Goal: Task Accomplishment & Management: Complete application form

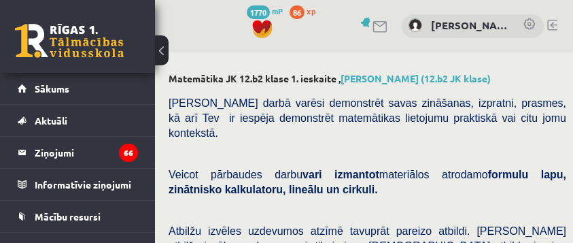
select select "**********"
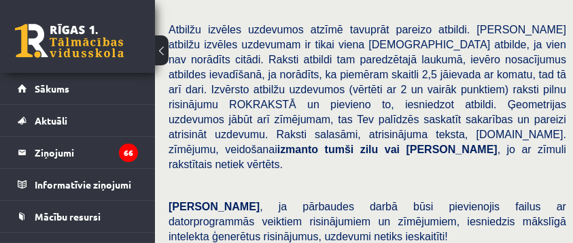
click at [561, 101] on span "Atbilžu izvēles uzdevumos atzīmē tavuprāt pareizo atbildi. Katram atbilžu izvēl…" at bounding box center [368, 97] width 398 height 146
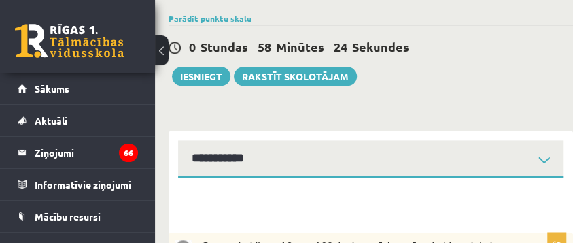
scroll to position [632, 0]
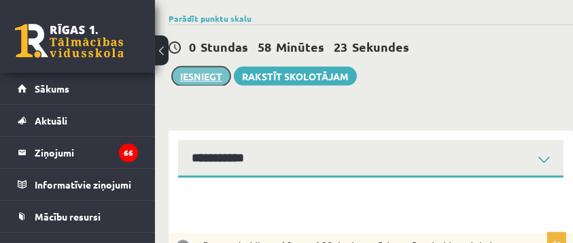
click at [212, 67] on button "Iesniegt" at bounding box center [201, 76] width 58 height 19
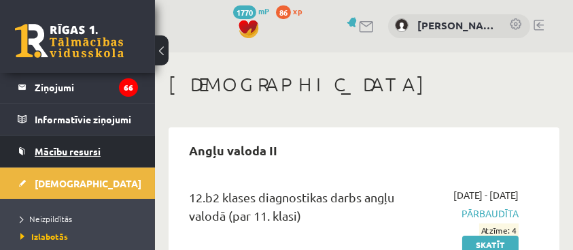
scroll to position [65, 0]
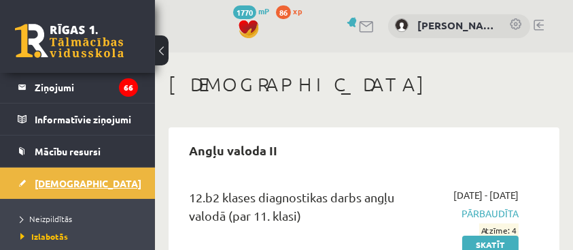
click at [64, 185] on span "[DEMOGRAPHIC_DATA]" at bounding box center [88, 183] width 107 height 12
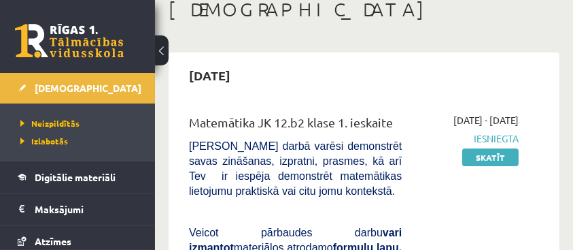
scroll to position [75, 0]
click at [477, 166] on link "Skatīt" at bounding box center [490, 157] width 56 height 18
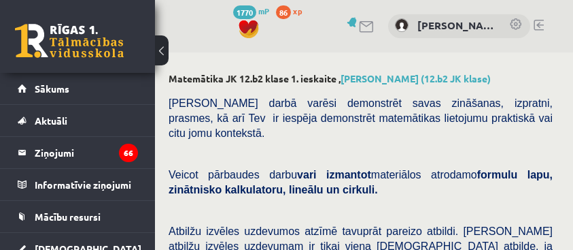
select select "**********"
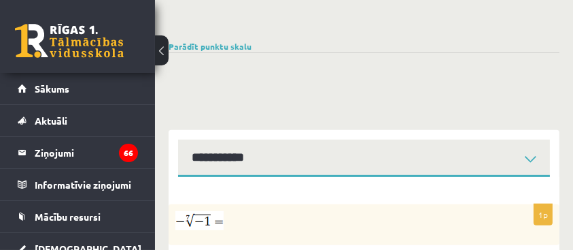
scroll to position [604, 0]
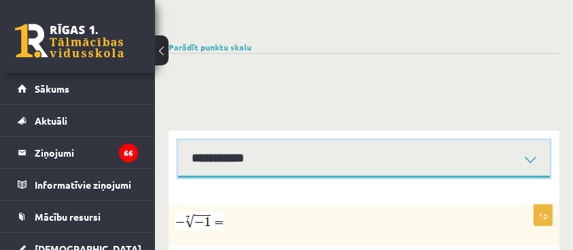
click at [512, 140] on select "**********" at bounding box center [364, 158] width 372 height 37
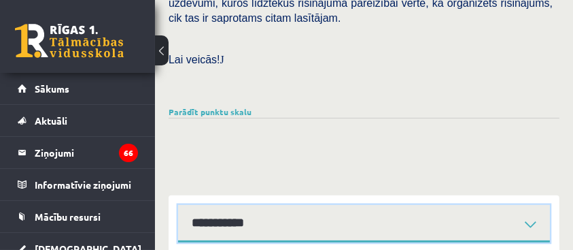
scroll to position [539, 0]
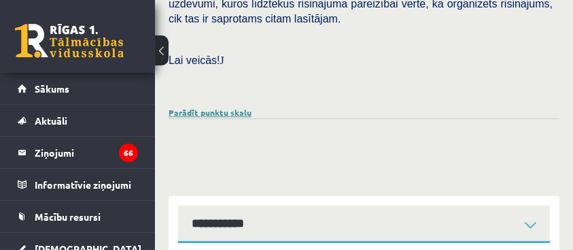
click at [235, 107] on link "Parādīt punktu skalu" at bounding box center [210, 112] width 83 height 11
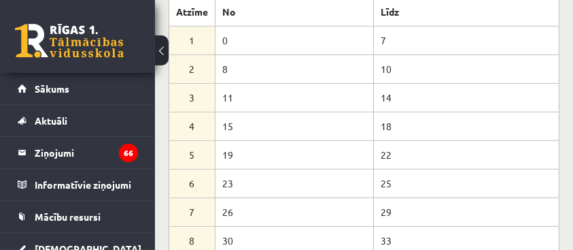
scroll to position [664, 0]
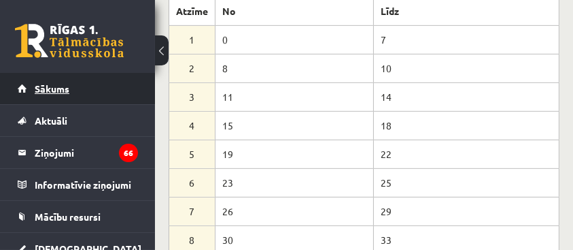
click at [84, 95] on link "Sākums" at bounding box center [78, 88] width 120 height 31
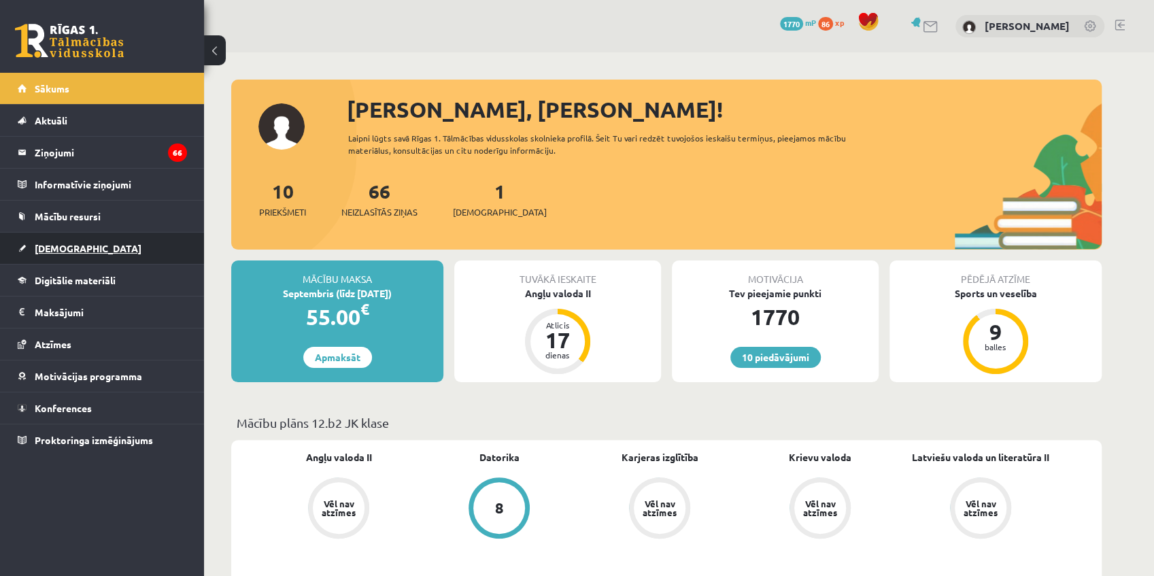
click at [89, 249] on link "[DEMOGRAPHIC_DATA]" at bounding box center [102, 248] width 169 height 31
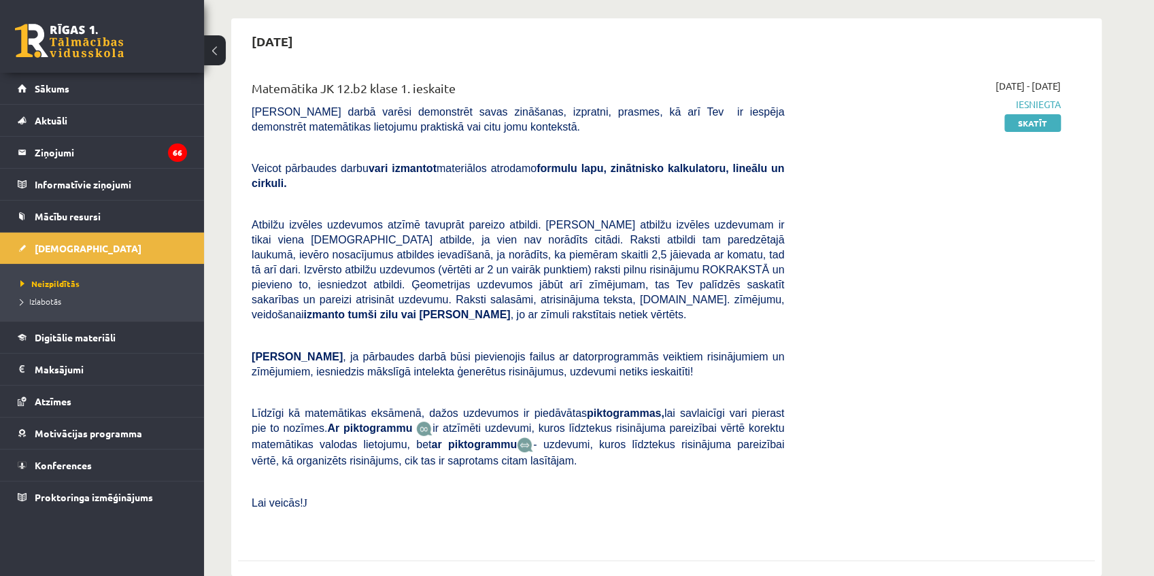
scroll to position [113, 0]
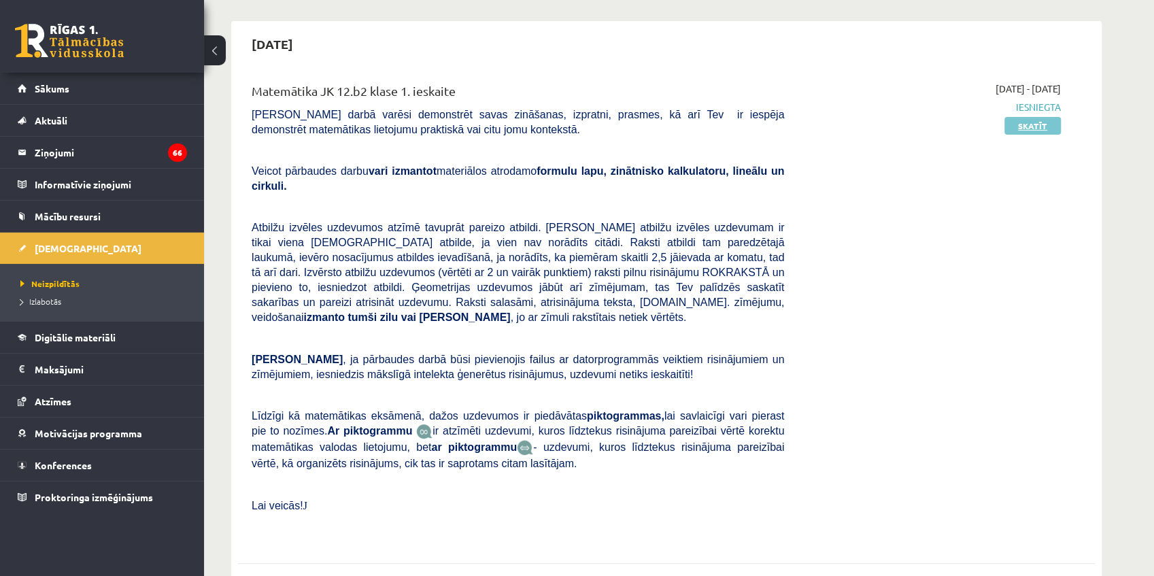
click at [573, 126] on link "Skatīt" at bounding box center [1032, 126] width 56 height 18
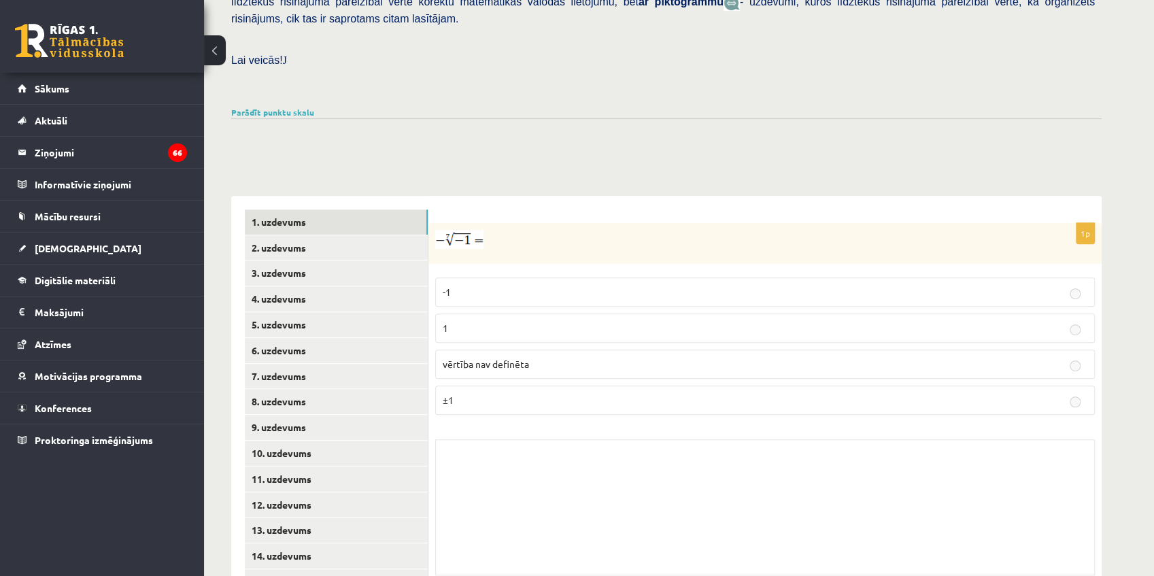
scroll to position [396, 0]
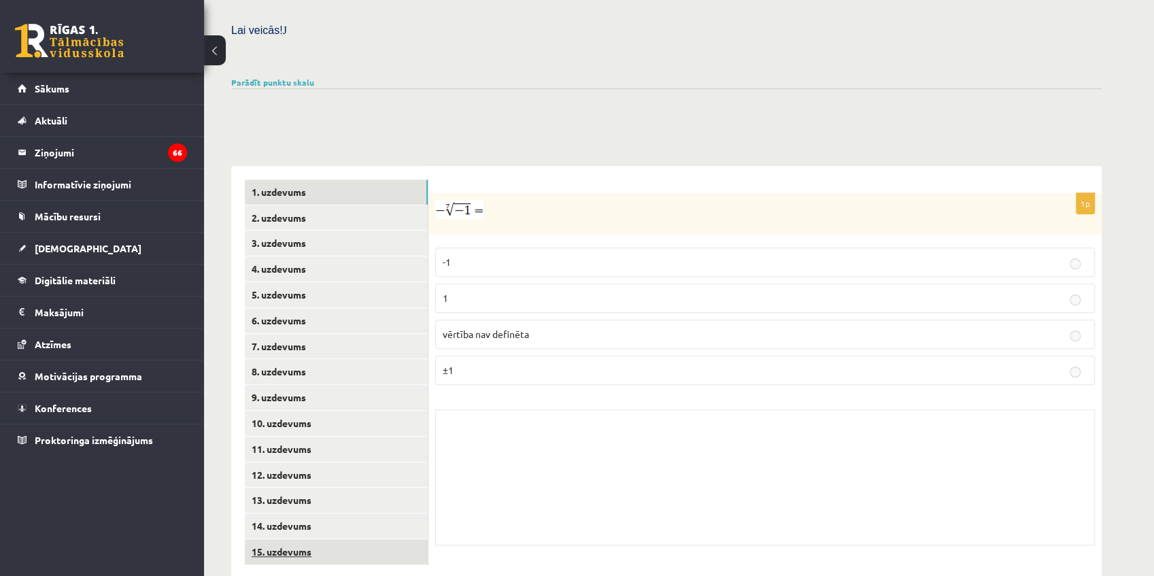
click at [362, 539] on link "15. uzdevums" at bounding box center [336, 551] width 183 height 25
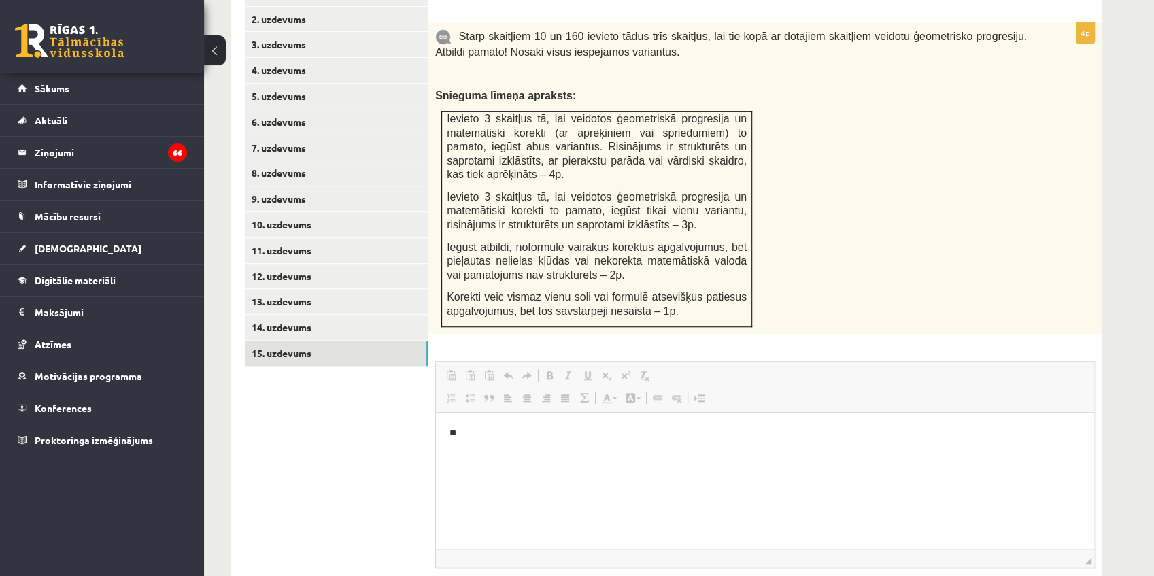
scroll to position [594, 0]
click at [338, 341] on link "15. uzdevums" at bounding box center [336, 353] width 183 height 25
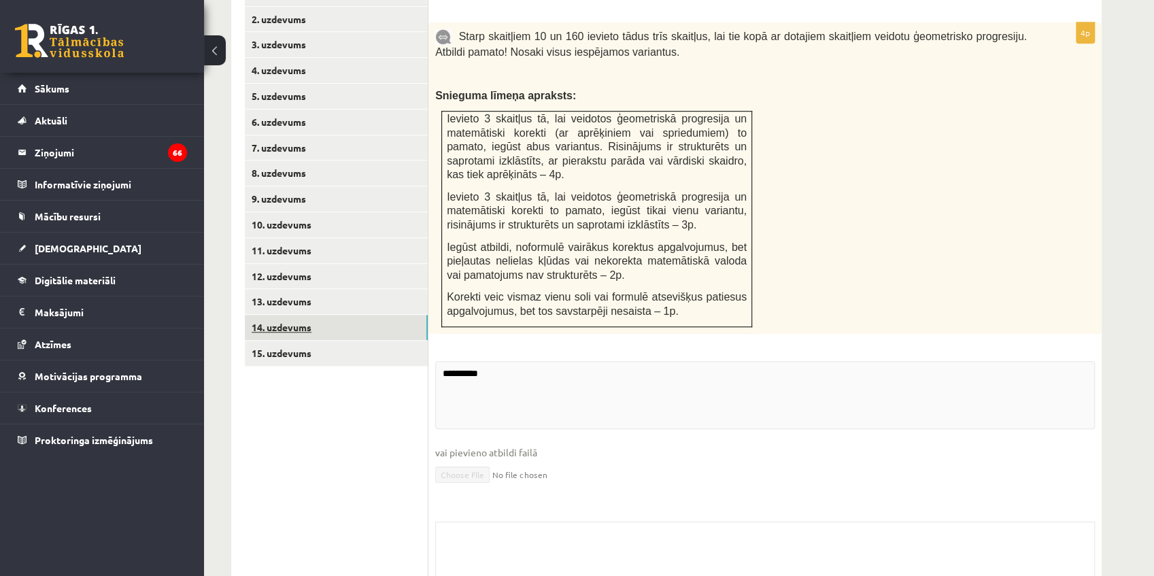
click at [340, 315] on link "14. uzdevums" at bounding box center [336, 327] width 183 height 25
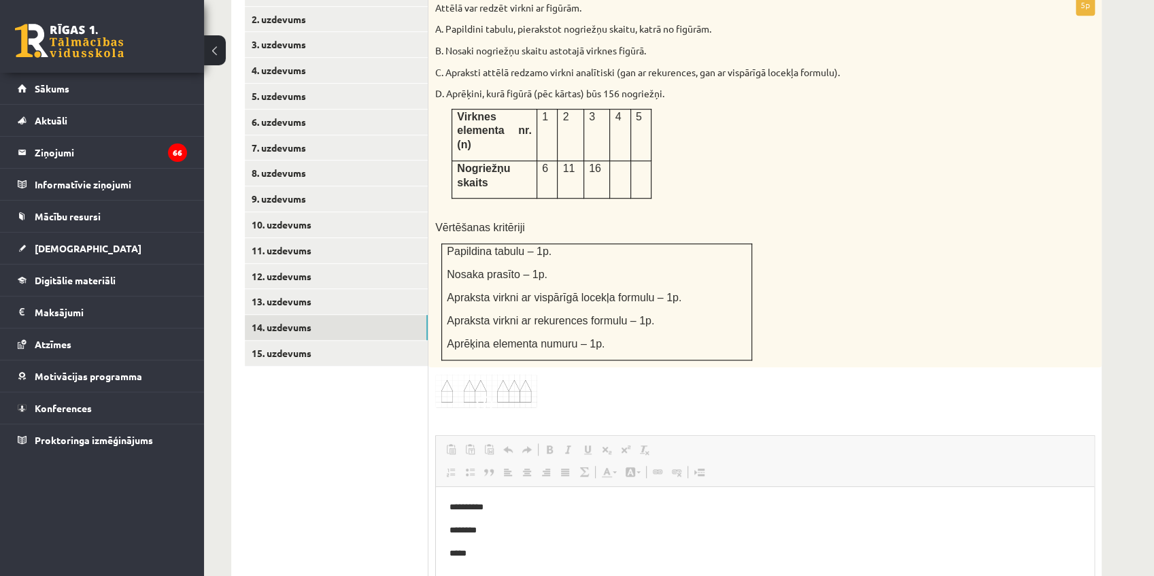
scroll to position [0, 0]
click at [329, 289] on link "13. uzdevums" at bounding box center [336, 301] width 183 height 25
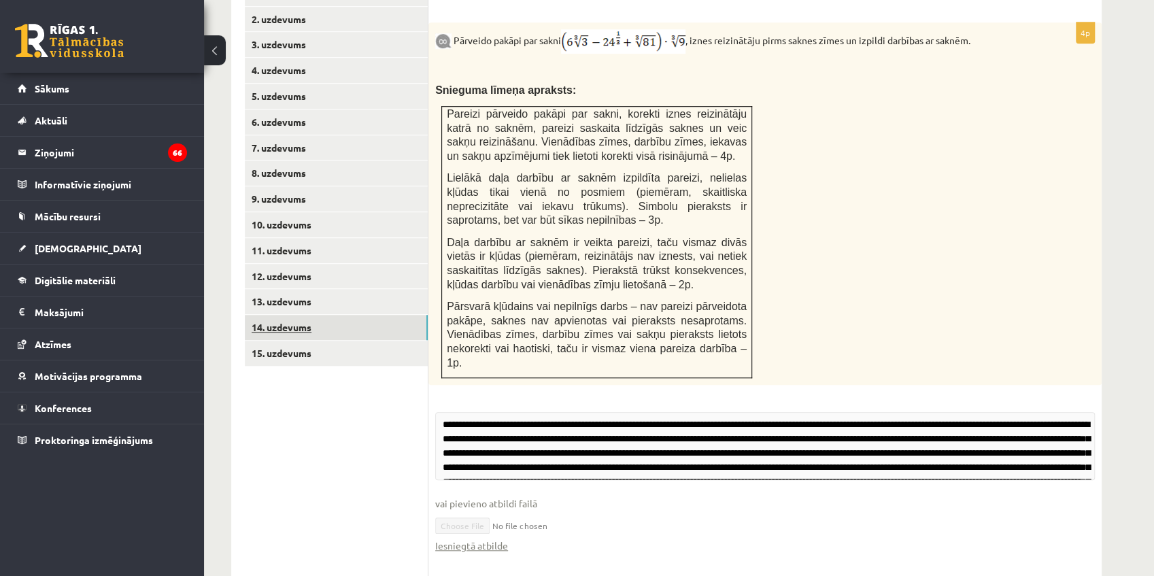
click at [332, 315] on link "14. uzdevums" at bounding box center [336, 327] width 183 height 25
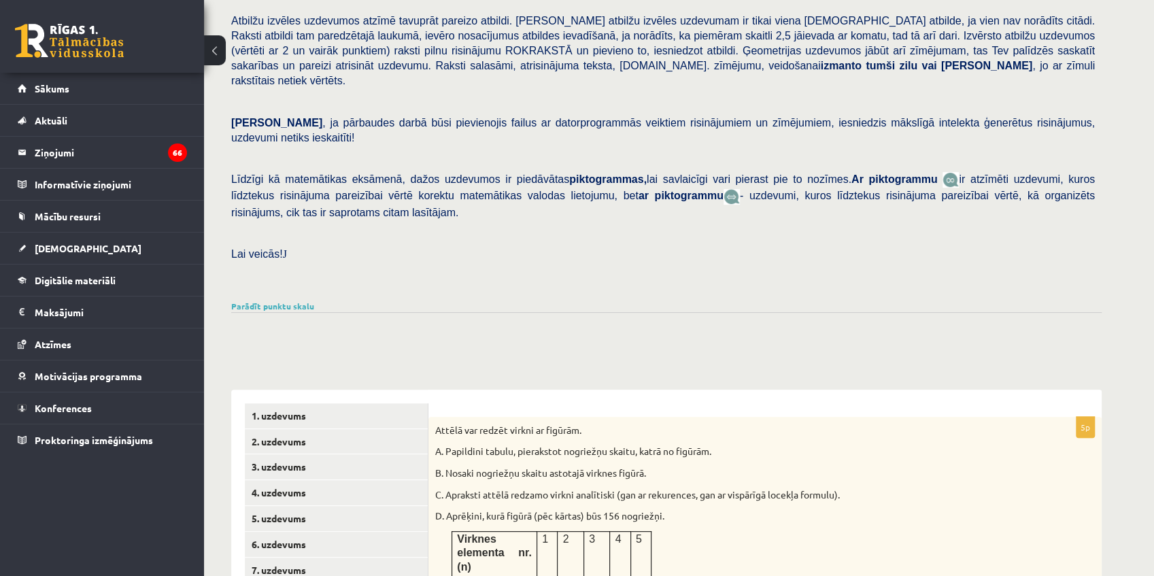
scroll to position [171, 0]
